Goal: Information Seeking & Learning: Learn about a topic

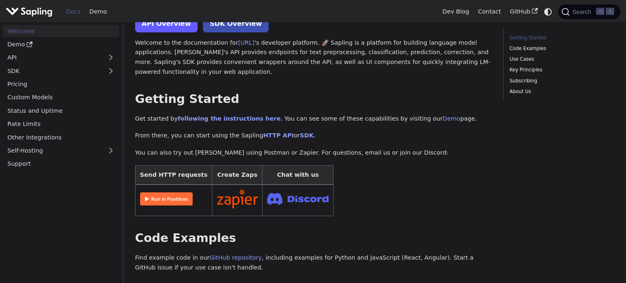
scroll to position [58, 0]
click at [179, 198] on img at bounding box center [166, 198] width 53 height 13
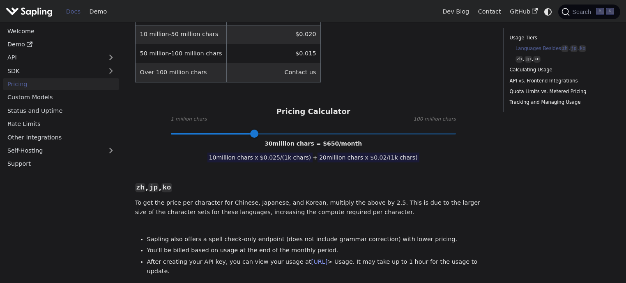
scroll to position [381, 0]
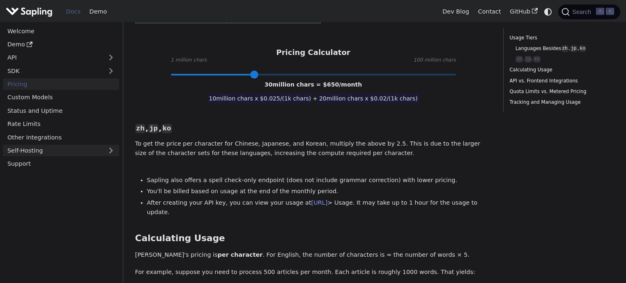
click at [94, 150] on link "Self-Hosting" at bounding box center [61, 151] width 116 height 12
click at [86, 161] on link "Overview" at bounding box center [63, 164] width 112 height 12
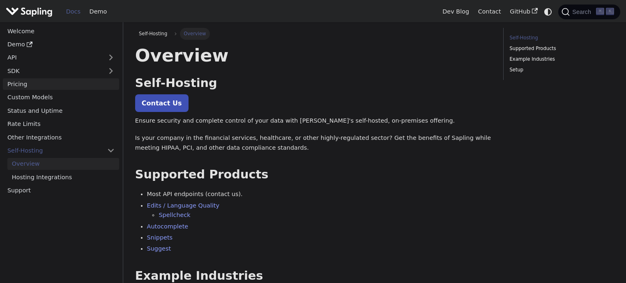
click at [58, 86] on link "Pricing" at bounding box center [61, 84] width 116 height 12
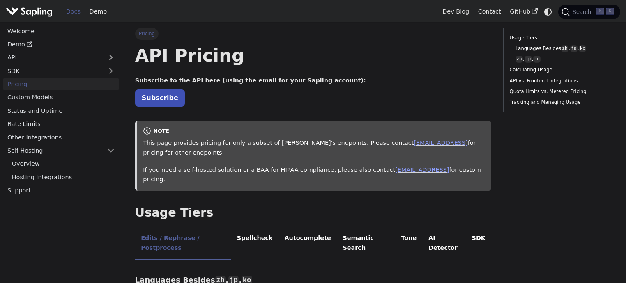
scroll to position [128, 0]
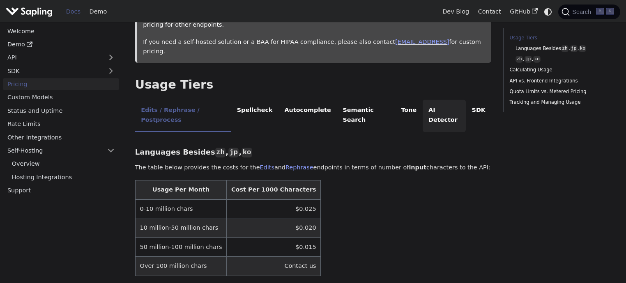
click at [425, 102] on li "AI Detector" at bounding box center [445, 116] width 44 height 32
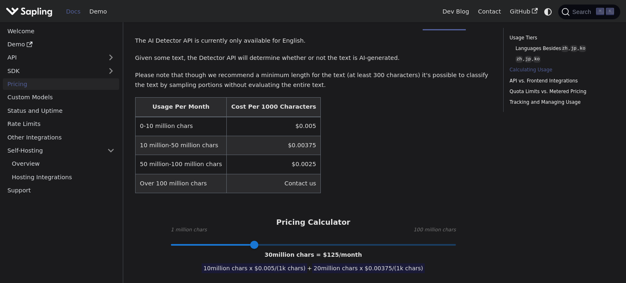
scroll to position [232, 0]
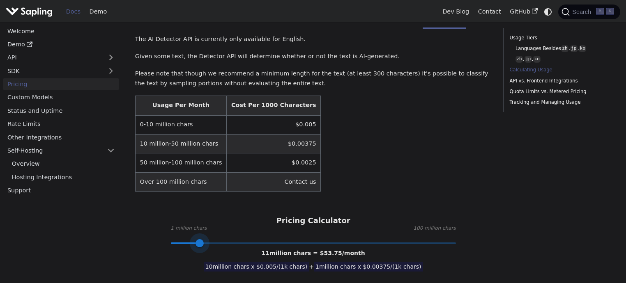
click at [199, 238] on span at bounding box center [313, 243] width 285 height 11
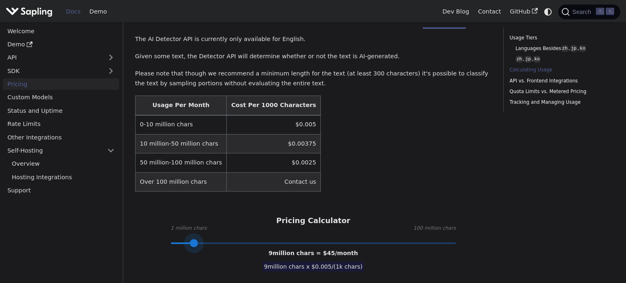
type input "5"
drag, startPoint x: 199, startPoint y: 221, endPoint x: 183, endPoint y: 221, distance: 16.0
click at [183, 240] on span at bounding box center [182, 244] width 8 height 8
